Goal: Information Seeking & Learning: Learn about a topic

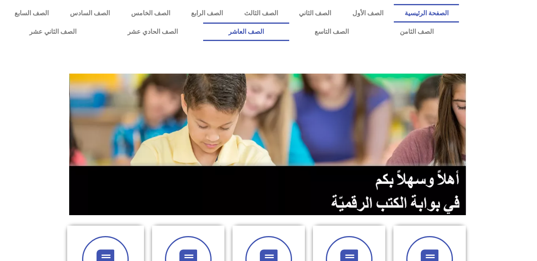
click at [289, 31] on link "الصف العاشر" at bounding box center [246, 32] width 86 height 19
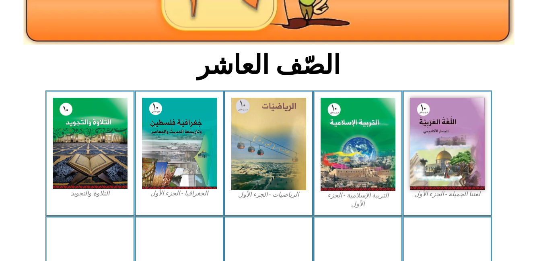
scroll to position [161, 0]
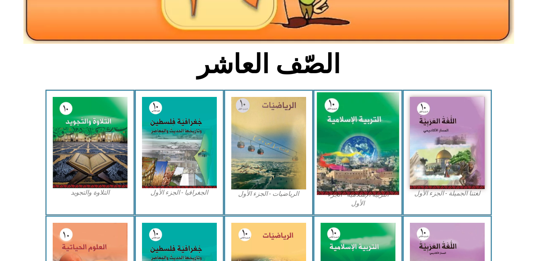
click at [347, 144] on img at bounding box center [358, 144] width 82 height 103
click at [356, 146] on img at bounding box center [358, 144] width 82 height 103
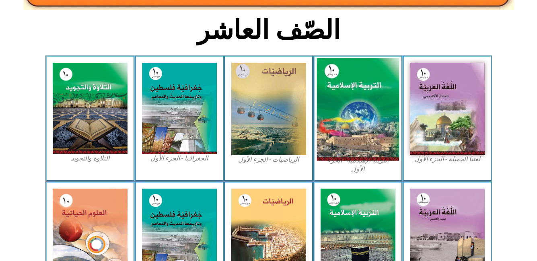
scroll to position [241, 0]
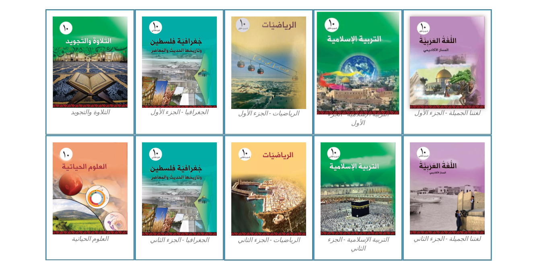
click at [356, 146] on img at bounding box center [358, 188] width 75 height 93
click at [363, 54] on img at bounding box center [358, 63] width 82 height 103
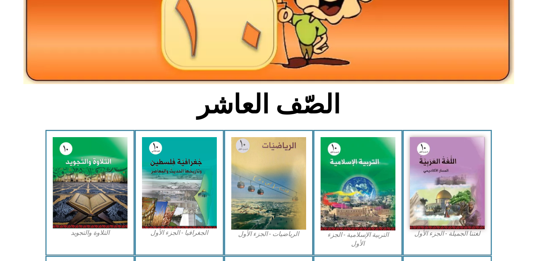
click at [356, 91] on h2 "الصّف العاشر" at bounding box center [269, 104] width 266 height 31
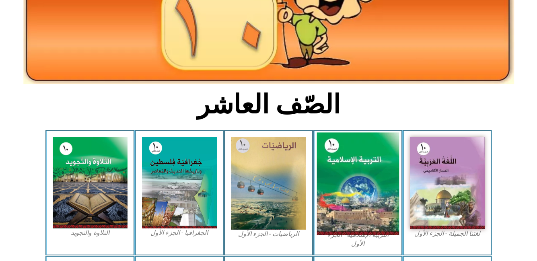
click at [343, 164] on img at bounding box center [358, 184] width 82 height 103
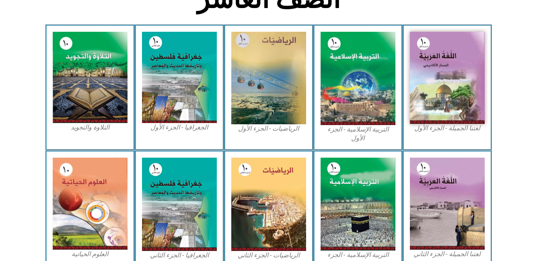
scroll to position [150, 0]
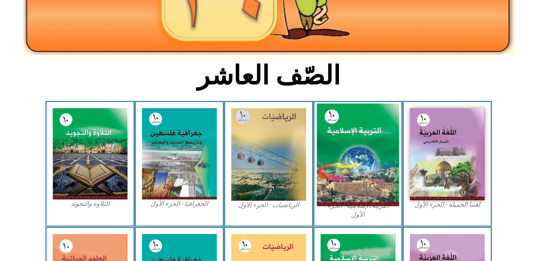
click at [363, 128] on img at bounding box center [358, 155] width 82 height 103
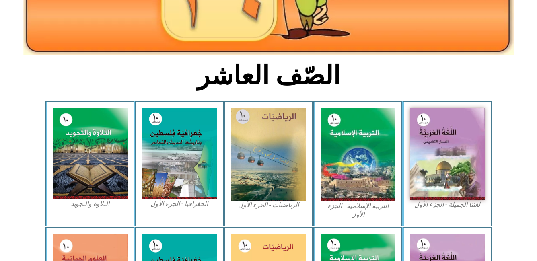
scroll to position [0, 0]
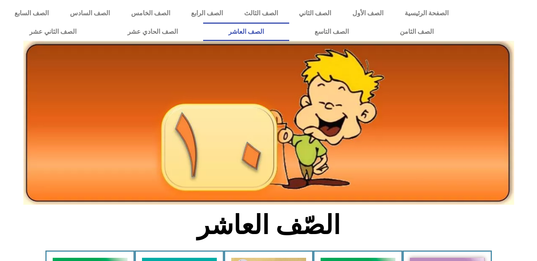
click at [289, 29] on link "الصف العاشر" at bounding box center [246, 32] width 86 height 19
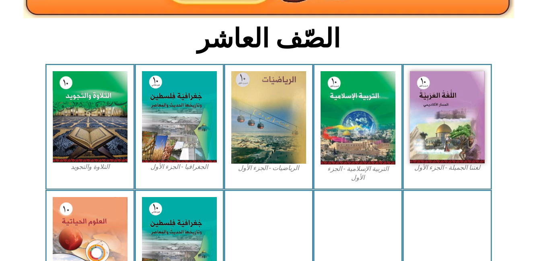
scroll to position [241, 0]
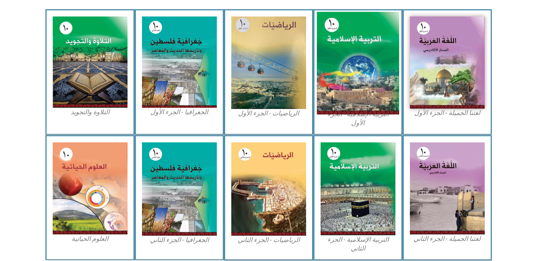
click at [355, 64] on img at bounding box center [358, 63] width 82 height 103
click at [361, 64] on img at bounding box center [358, 63] width 82 height 103
click at [361, 63] on img at bounding box center [358, 63] width 82 height 103
click at [361, 64] on img at bounding box center [358, 63] width 82 height 103
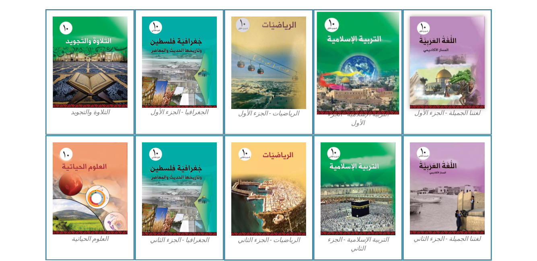
click at [326, 59] on img at bounding box center [358, 63] width 82 height 103
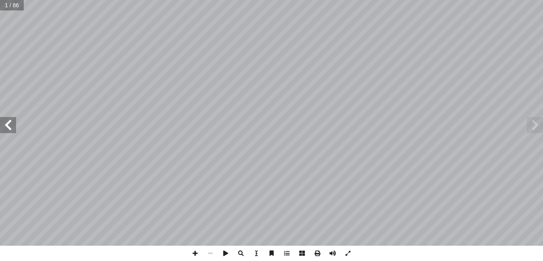
click at [8, 127] on span at bounding box center [8, 125] width 16 height 16
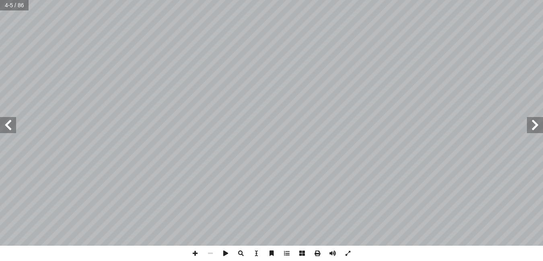
click at [8, 127] on span at bounding box center [8, 125] width 16 height 16
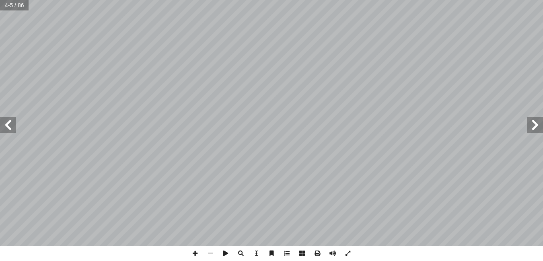
click at [8, 127] on span at bounding box center [8, 125] width 16 height 16
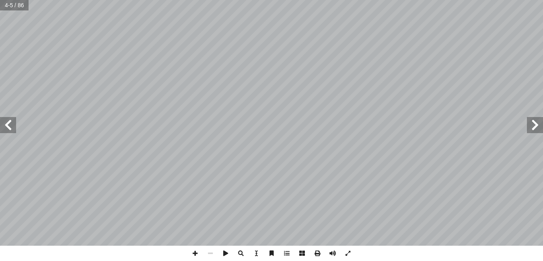
click at [8, 127] on span at bounding box center [8, 125] width 16 height 16
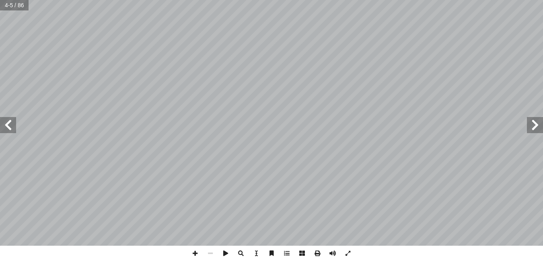
click at [8, 127] on span at bounding box center [8, 125] width 16 height 16
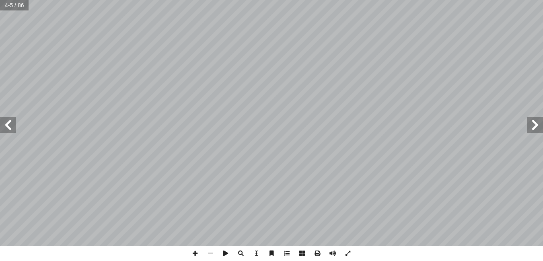
click at [8, 127] on span at bounding box center [8, 125] width 16 height 16
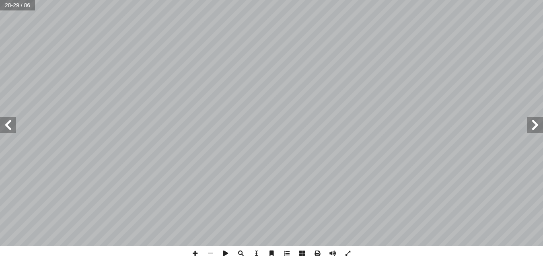
click at [8, 127] on span at bounding box center [8, 125] width 16 height 16
